Goal: Task Accomplishment & Management: Use online tool/utility

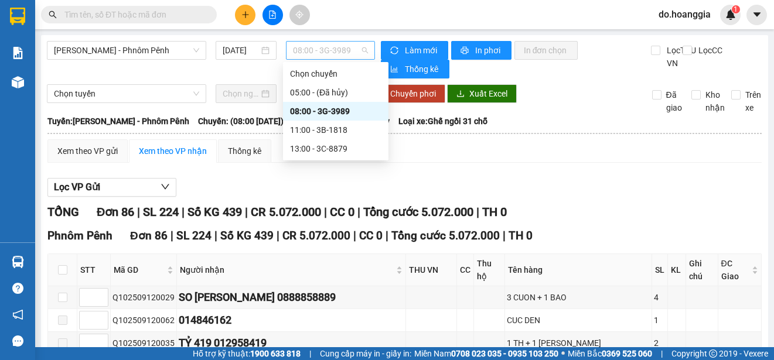
click at [313, 48] on span "08:00 - 3G-3989" at bounding box center [330, 51] width 75 height 18
click at [335, 127] on div "11:00 - 3B-1818" at bounding box center [335, 130] width 91 height 13
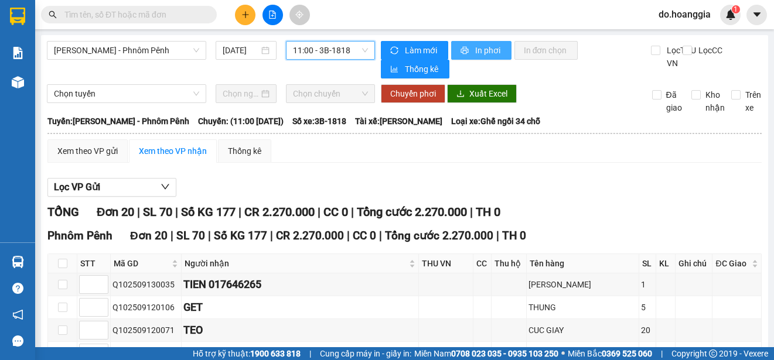
click at [483, 45] on span "In phơi" at bounding box center [488, 50] width 27 height 13
click at [309, 49] on span "11:00 - 3B-1818" at bounding box center [330, 51] width 75 height 18
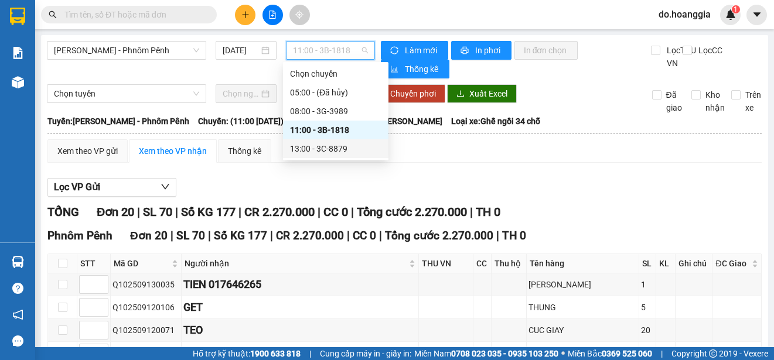
click at [311, 146] on div "13:00 - 3C-8879" at bounding box center [335, 148] width 91 height 13
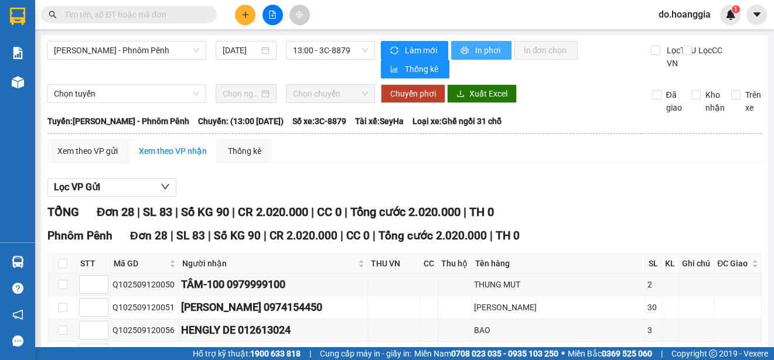
click at [491, 49] on span "In phơi" at bounding box center [488, 50] width 27 height 13
